Goal: Navigation & Orientation: Understand site structure

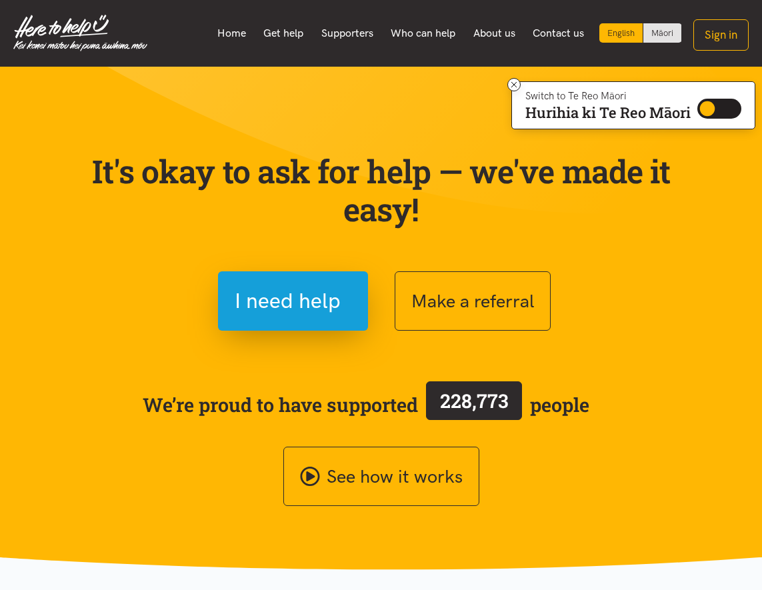
scroll to position [2, 0]
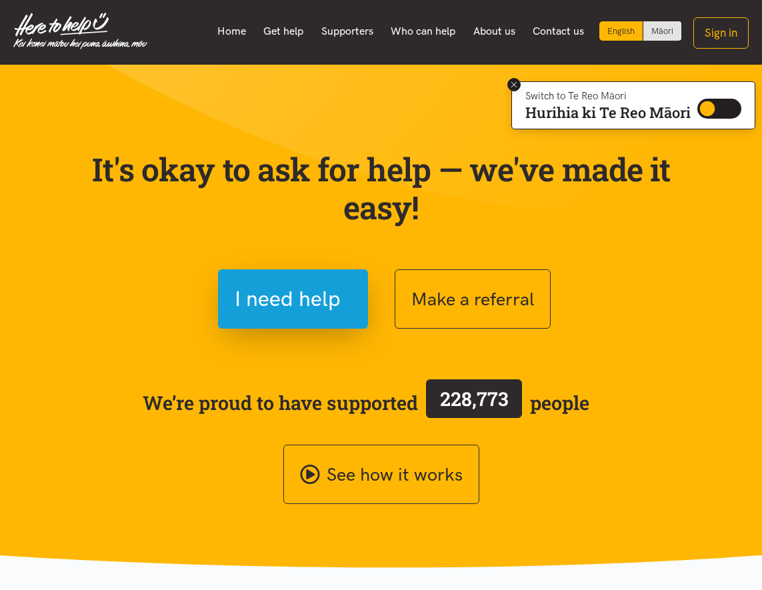
click at [510, 83] on icon at bounding box center [515, 85] width 10 height 10
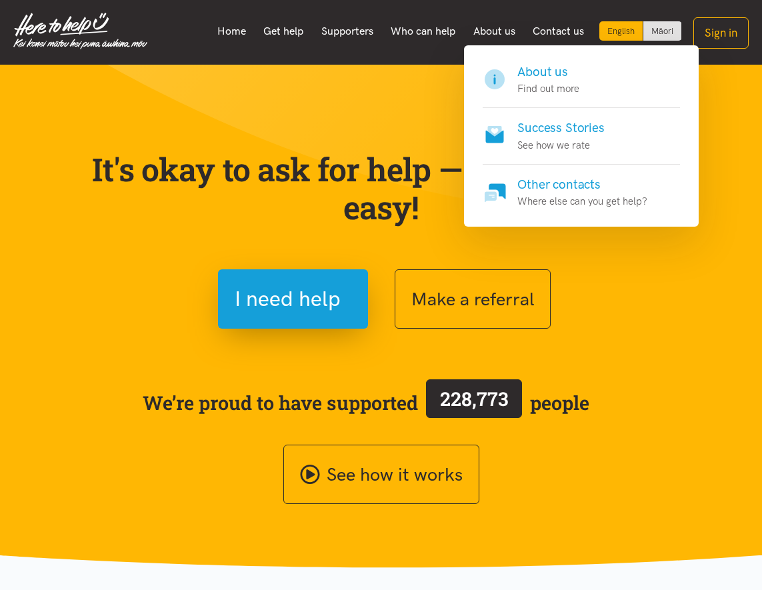
click at [532, 75] on h4 "About us" at bounding box center [549, 72] width 62 height 19
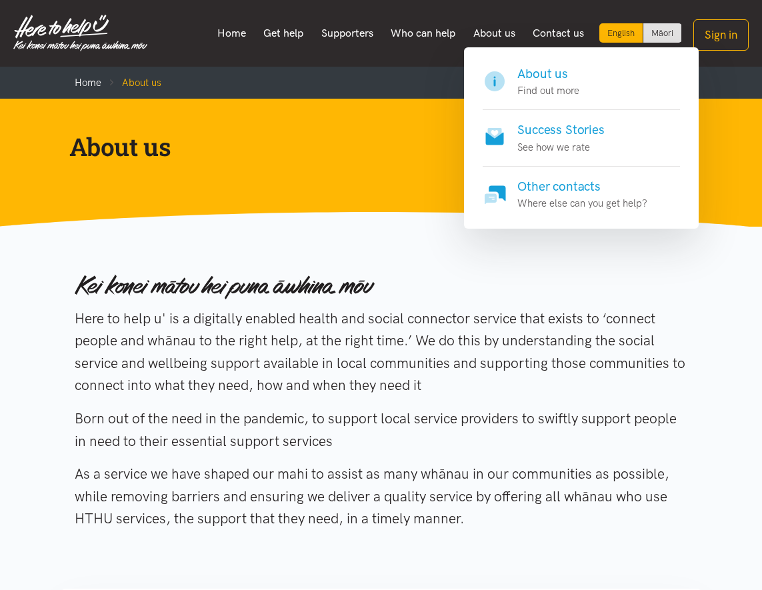
click at [536, 133] on h4 "Success Stories" at bounding box center [561, 130] width 87 height 19
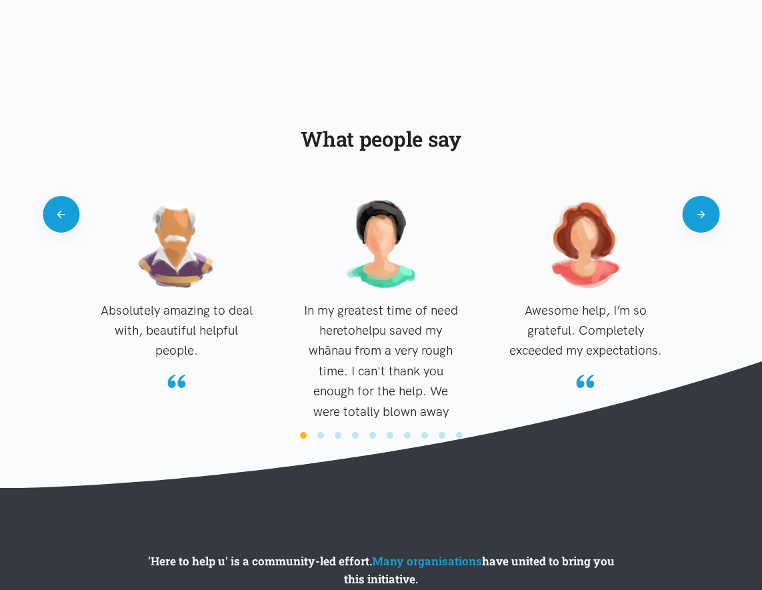
scroll to position [1280, 0]
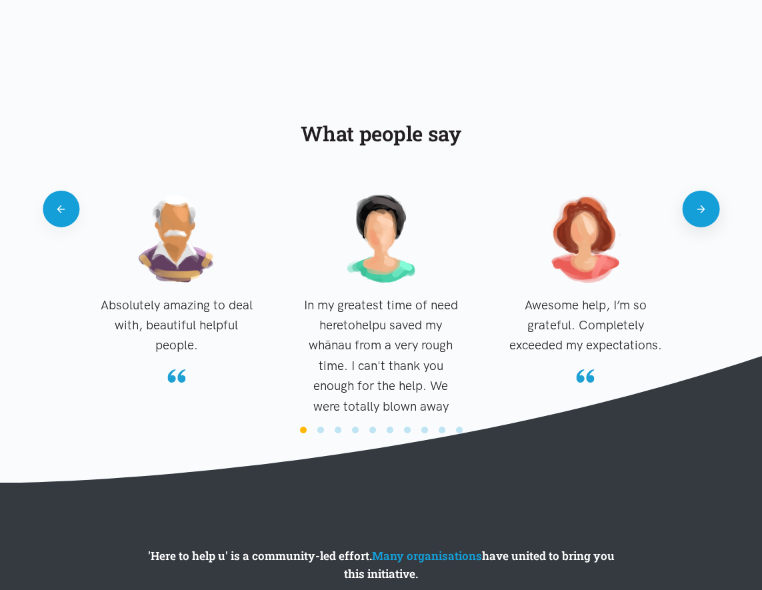
click at [705, 206] on button "Next" at bounding box center [701, 209] width 37 height 37
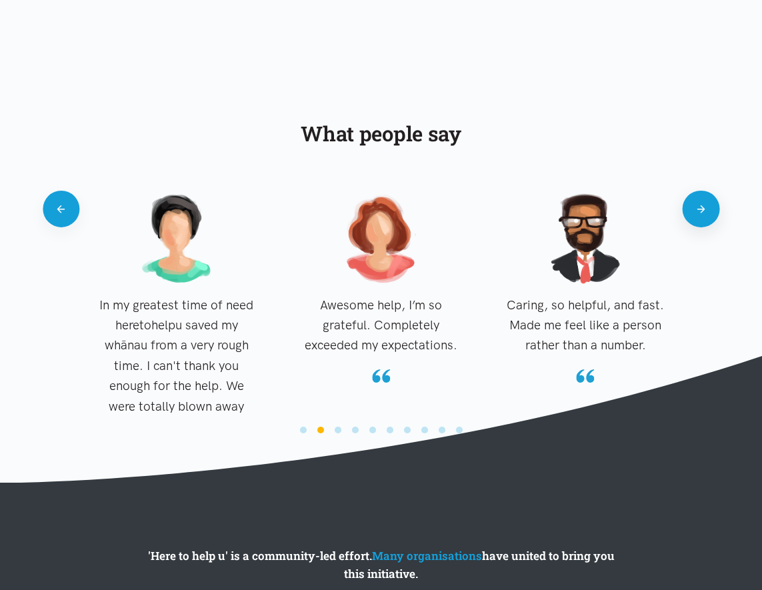
click at [705, 206] on button "Next" at bounding box center [701, 209] width 37 height 37
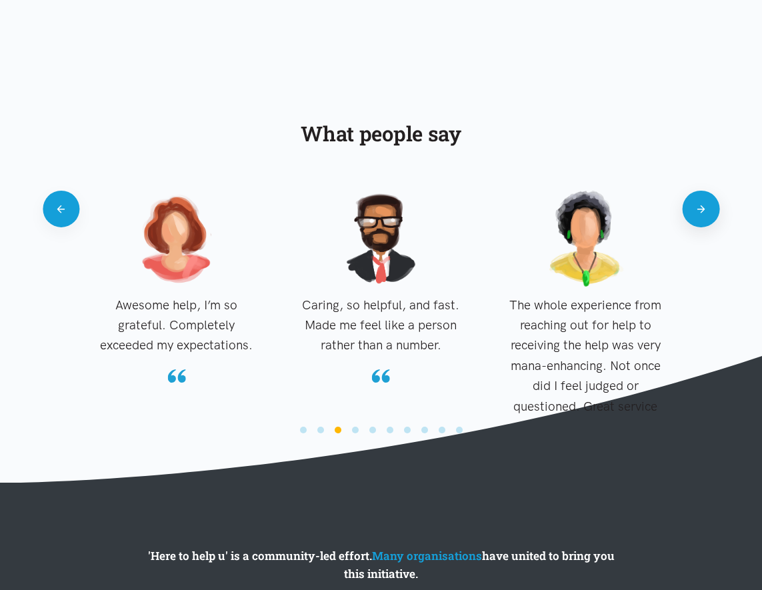
click at [705, 206] on button "Next" at bounding box center [701, 209] width 37 height 37
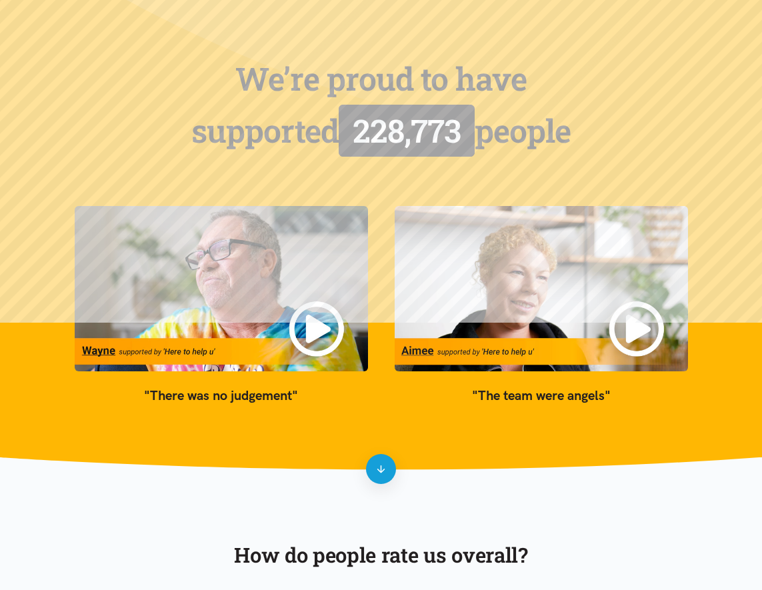
scroll to position [0, 0]
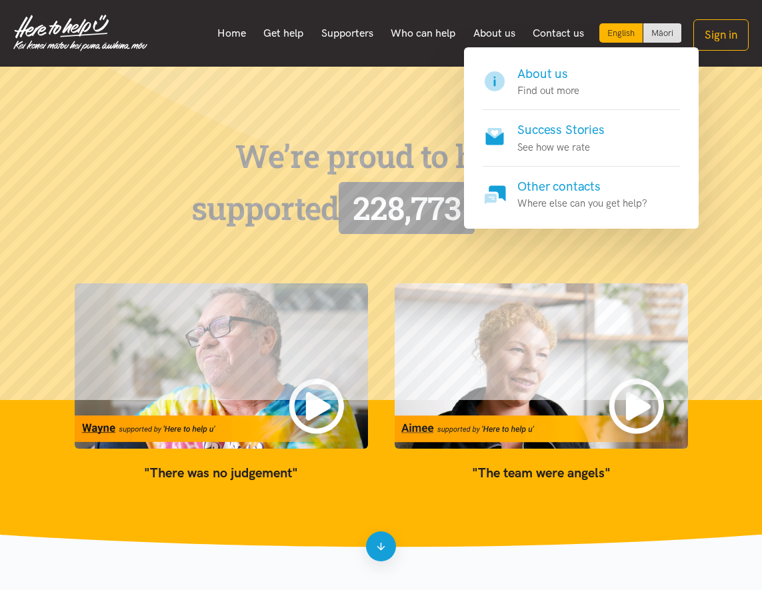
click at [564, 187] on h4 "Other contacts" at bounding box center [583, 186] width 130 height 19
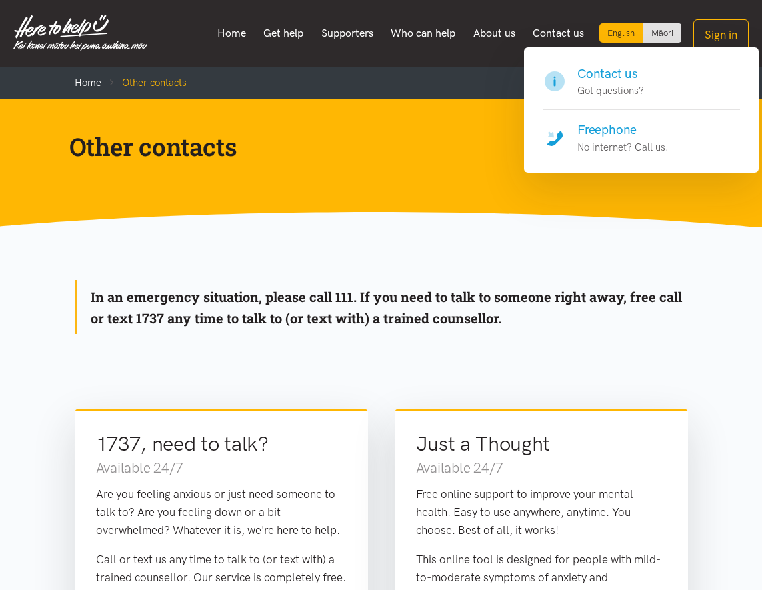
click at [596, 130] on h4 "Freephone" at bounding box center [623, 130] width 91 height 19
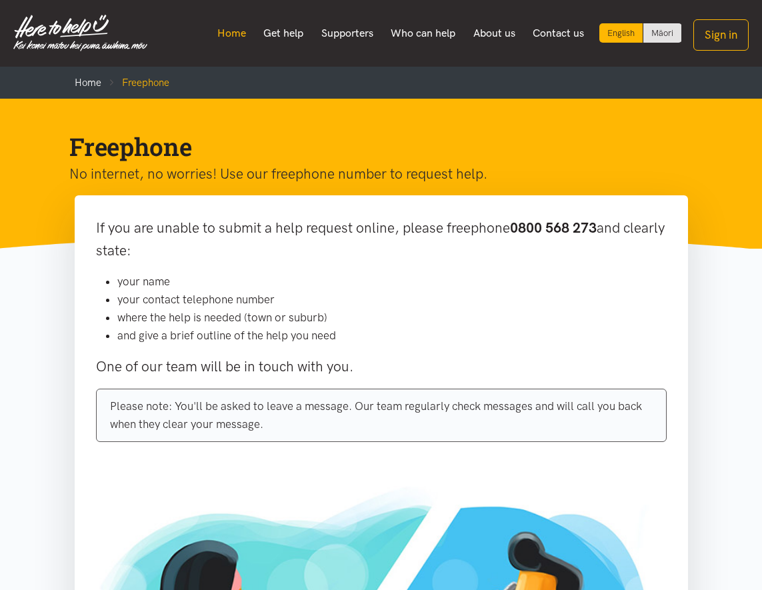
click at [227, 32] on link "Home" at bounding box center [231, 33] width 47 height 28
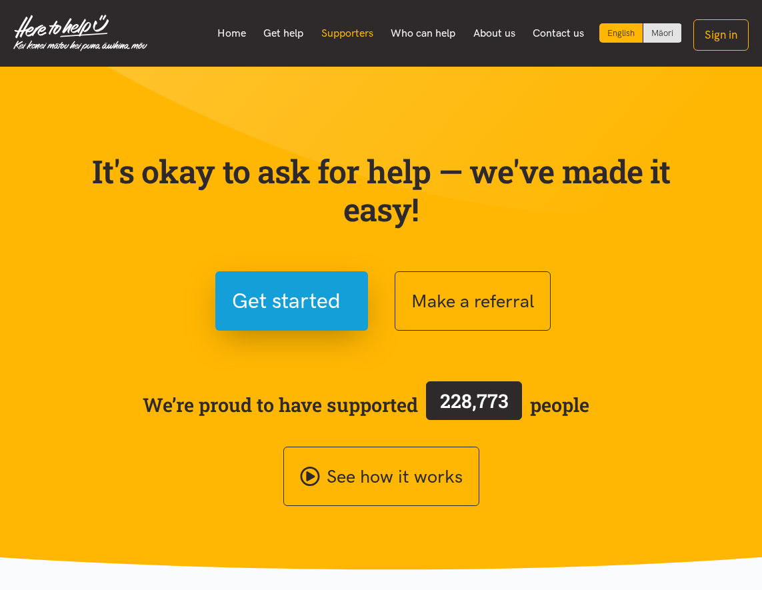
click at [337, 33] on link "Supporters" at bounding box center [347, 33] width 70 height 28
